Goal: Navigation & Orientation: Find specific page/section

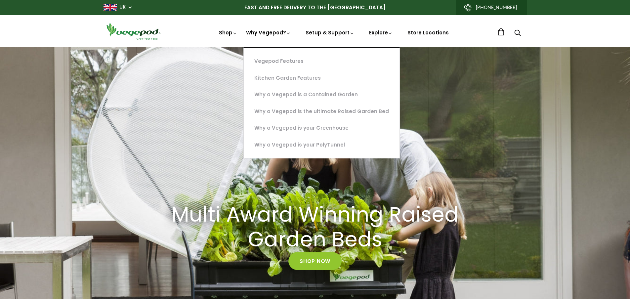
click at [277, 34] on link "Why Vegepod?" at bounding box center [268, 55] width 45 height 52
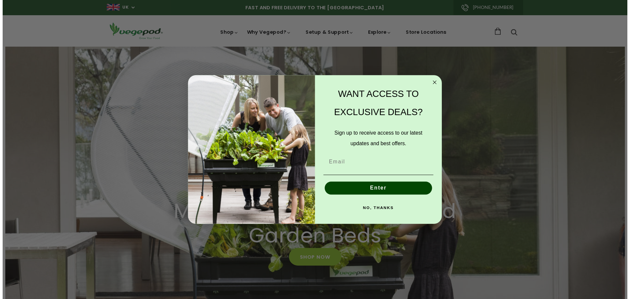
scroll to position [0, 123]
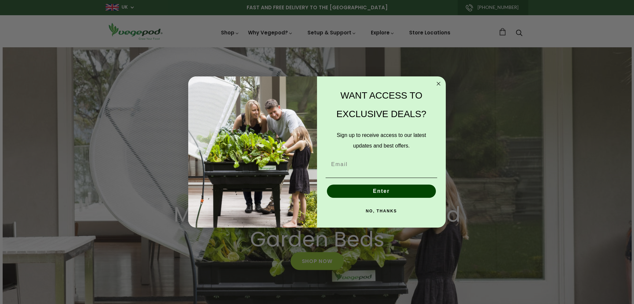
click at [437, 83] on circle "Close dialog" at bounding box center [439, 84] width 8 height 8
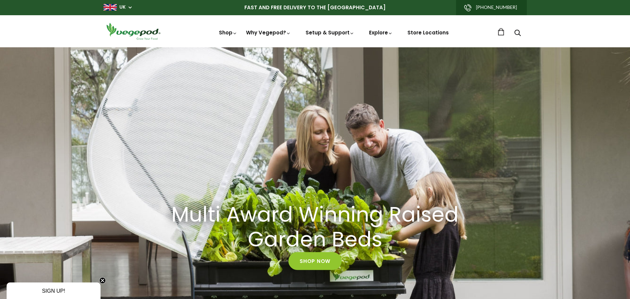
scroll to position [0, 304]
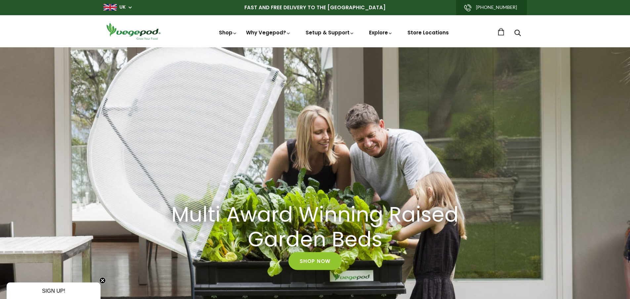
click at [414, 32] on link "Store Locations" at bounding box center [427, 32] width 41 height 7
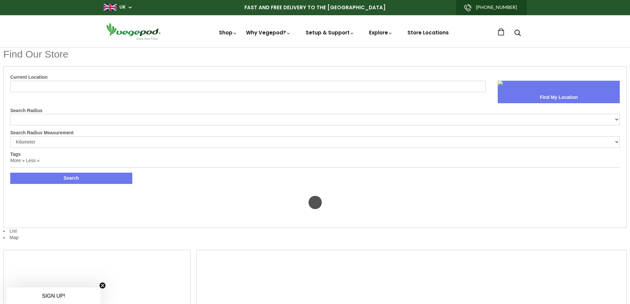
select select "m"
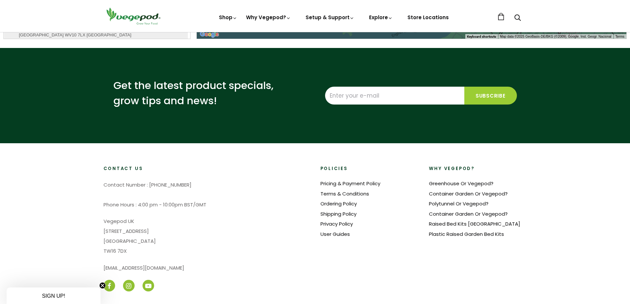
scroll to position [396, 0]
